Goal: Task Accomplishment & Management: Use online tool/utility

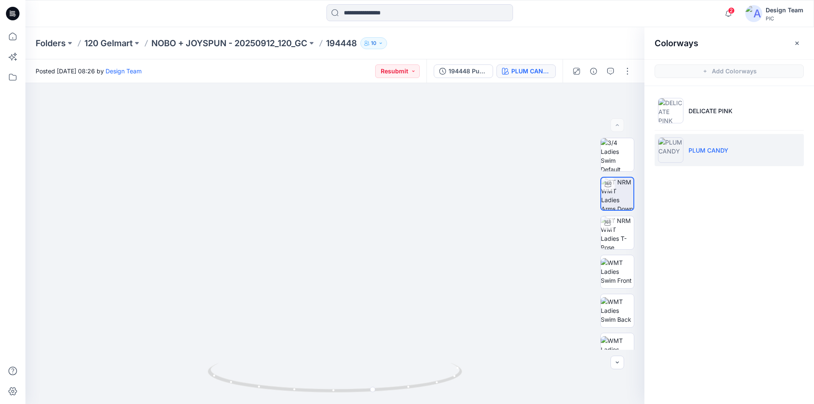
click at [10, 11] on icon at bounding box center [10, 11] width 1 height 0
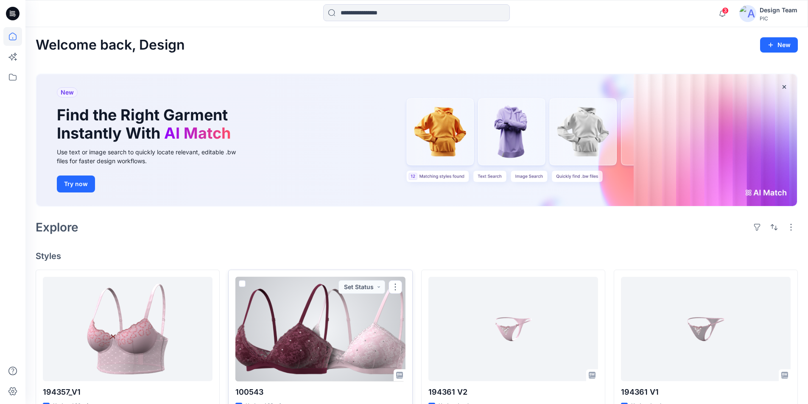
click at [313, 314] on div at bounding box center [320, 329] width 170 height 105
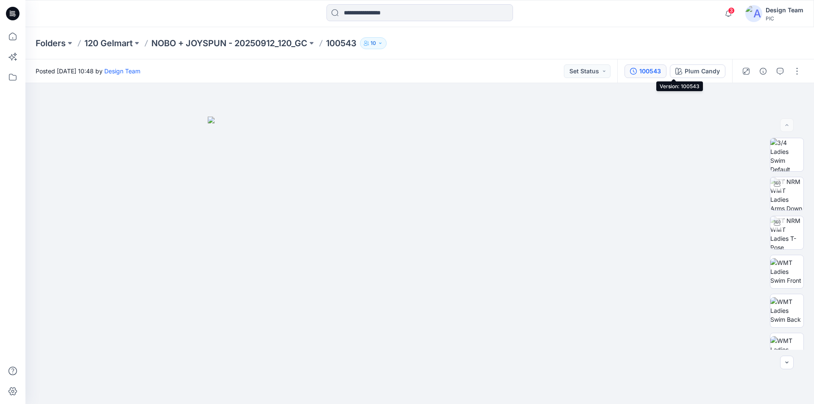
click at [661, 71] on div "100543" at bounding box center [651, 71] width 22 height 9
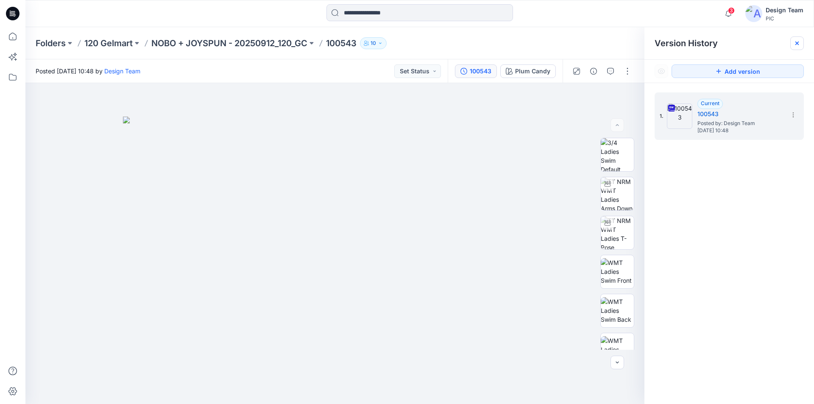
click at [795, 42] on icon at bounding box center [797, 43] width 7 height 7
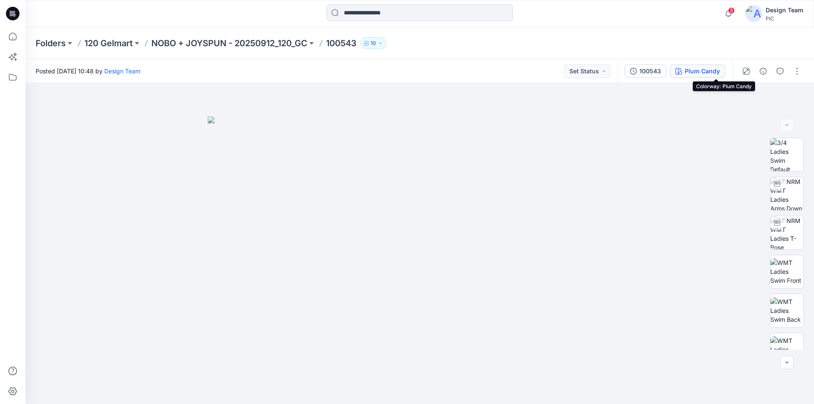
click at [720, 73] on div "Plum Candy" at bounding box center [702, 71] width 35 height 9
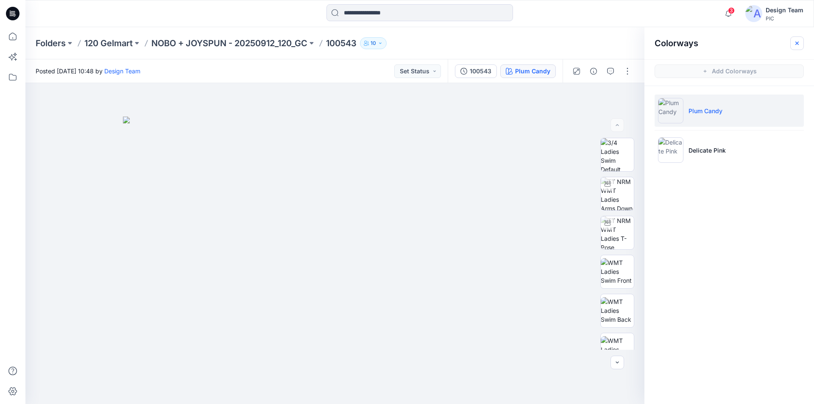
click at [799, 45] on icon "button" at bounding box center [797, 43] width 7 height 7
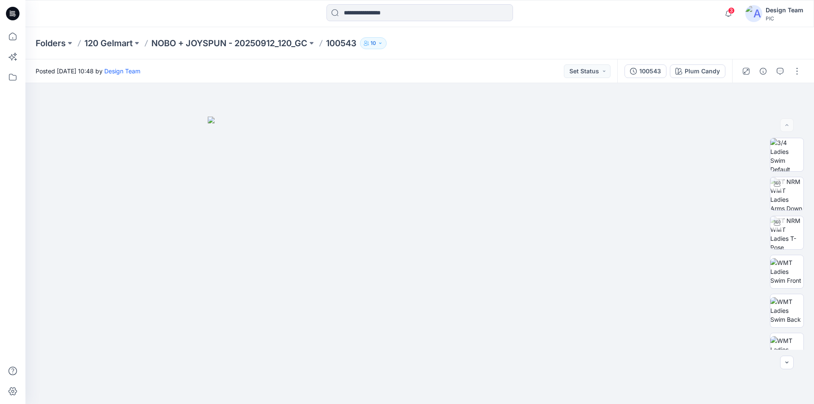
click at [14, 14] on icon at bounding box center [13, 13] width 14 height 27
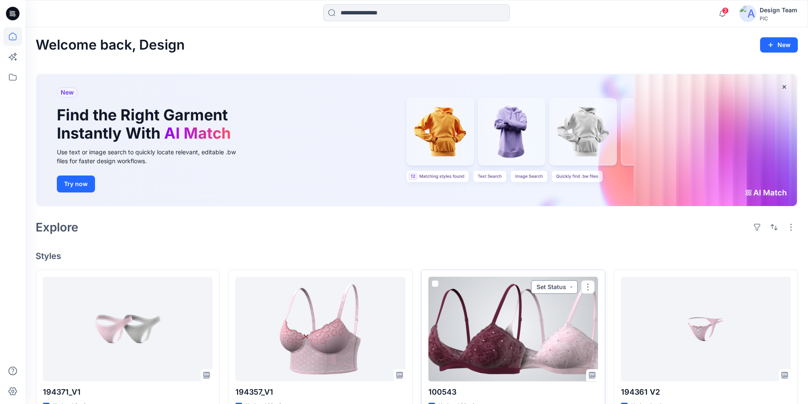
click at [573, 280] on button "Set Status" at bounding box center [554, 287] width 47 height 14
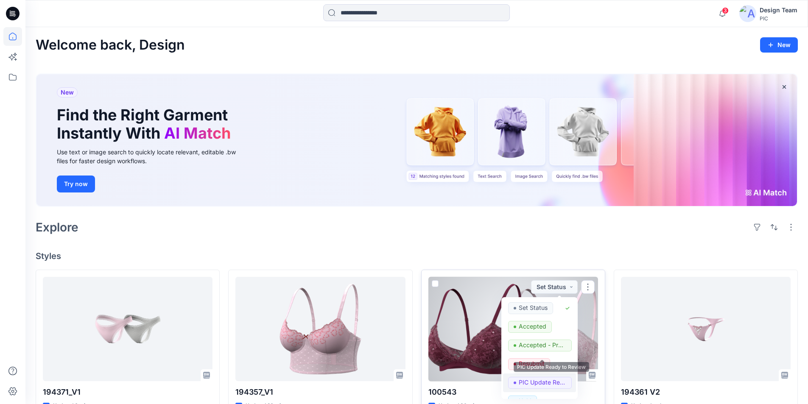
click at [529, 377] on p "PIC Update Ready to Review" at bounding box center [542, 382] width 47 height 11
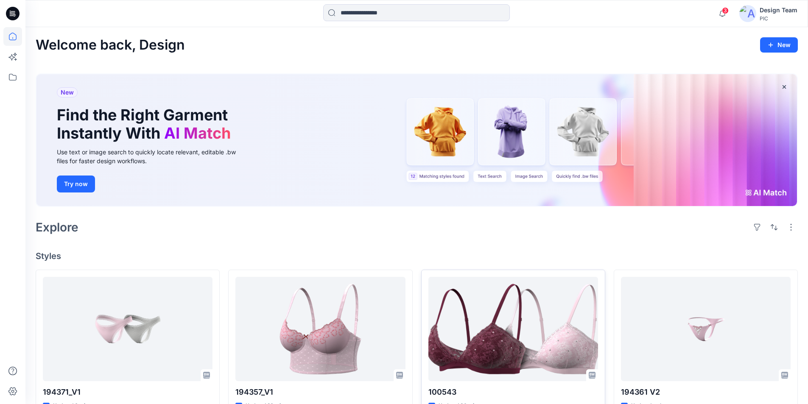
click at [498, 217] on div "Explore" at bounding box center [417, 227] width 762 height 20
click at [12, 13] on icon at bounding box center [13, 14] width 14 height 14
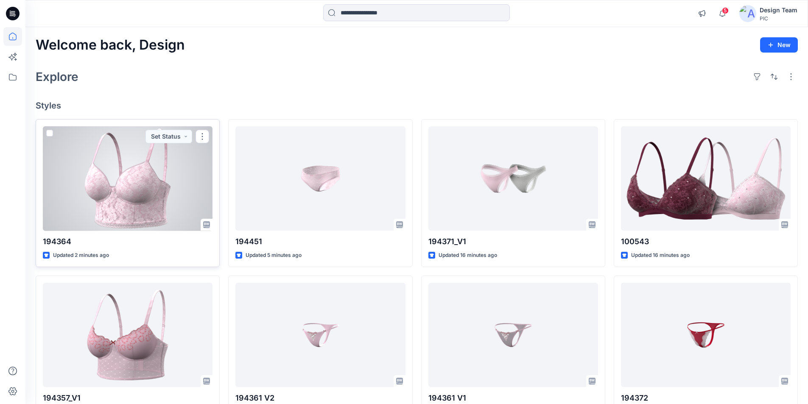
click at [174, 175] on div at bounding box center [128, 178] width 170 height 105
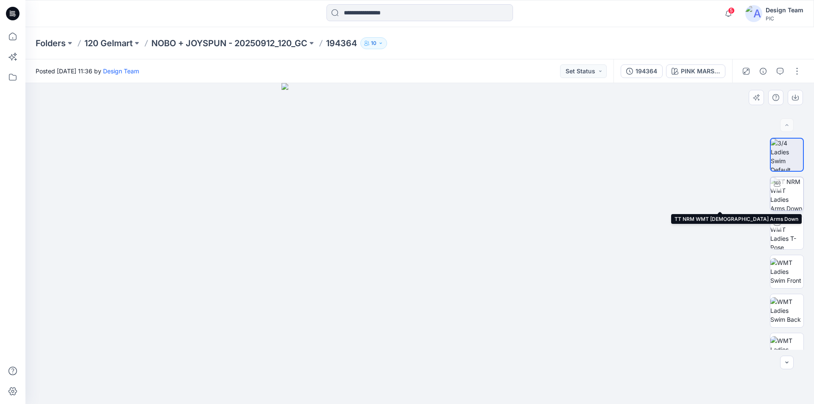
click at [789, 188] on img at bounding box center [787, 193] width 33 height 33
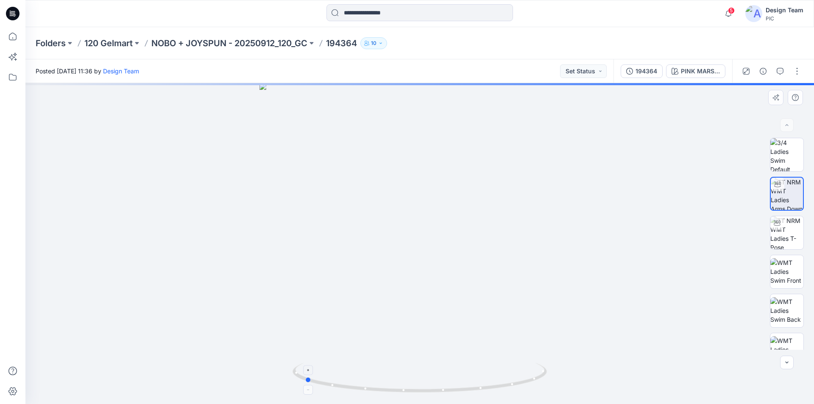
drag, startPoint x: 531, startPoint y: 382, endPoint x: 416, endPoint y: 393, distance: 115.9
click at [416, 393] on icon at bounding box center [421, 379] width 257 height 32
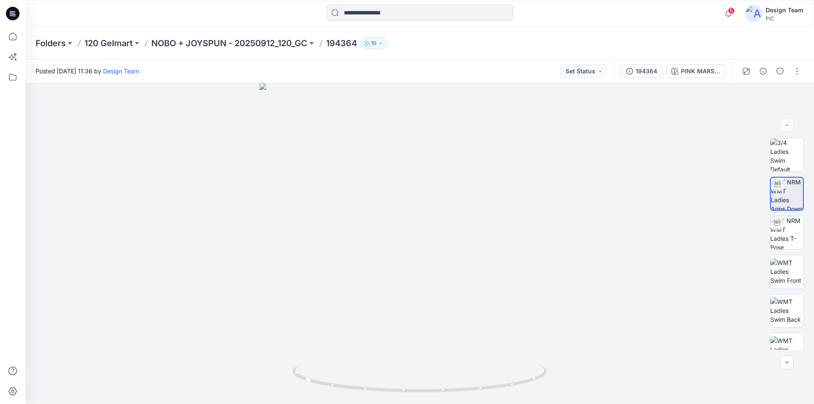
click at [11, 11] on icon at bounding box center [13, 14] width 14 height 14
